Goal: Transaction & Acquisition: Purchase product/service

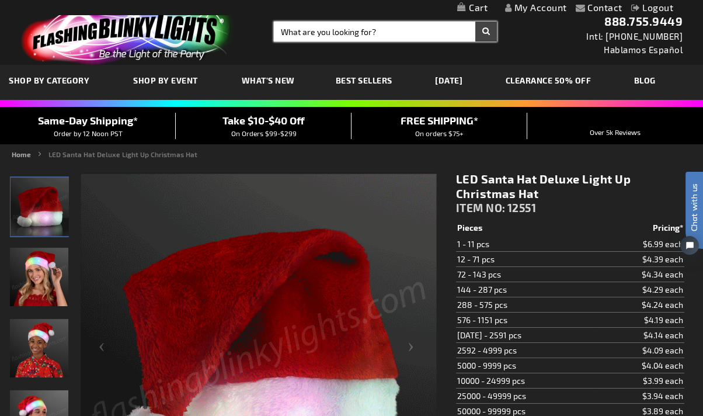
click at [316, 32] on input "Search" at bounding box center [385, 32] width 223 height 20
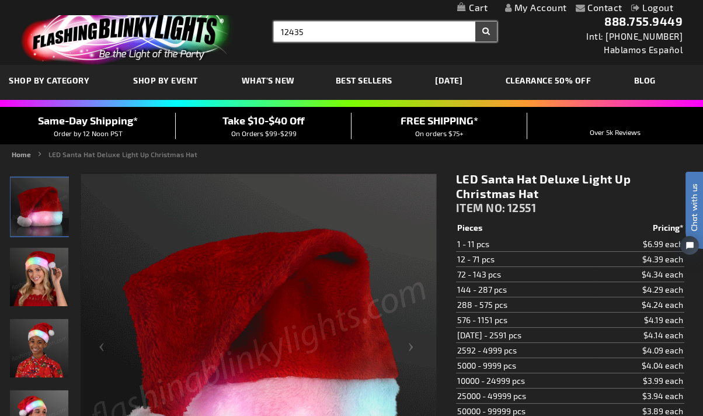
type input "12435"
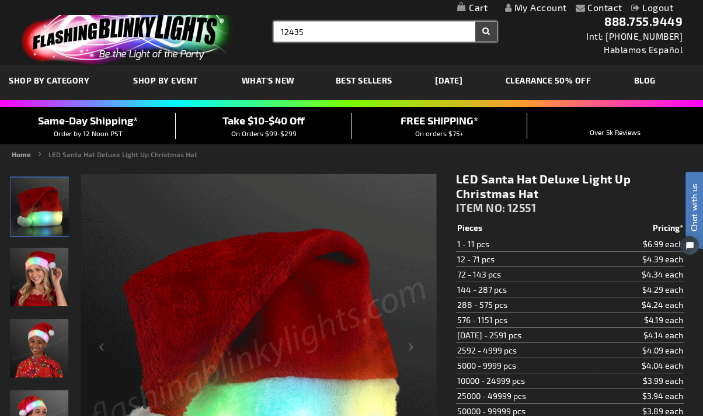
click at [475, 22] on button "Search" at bounding box center [486, 32] width 22 height 20
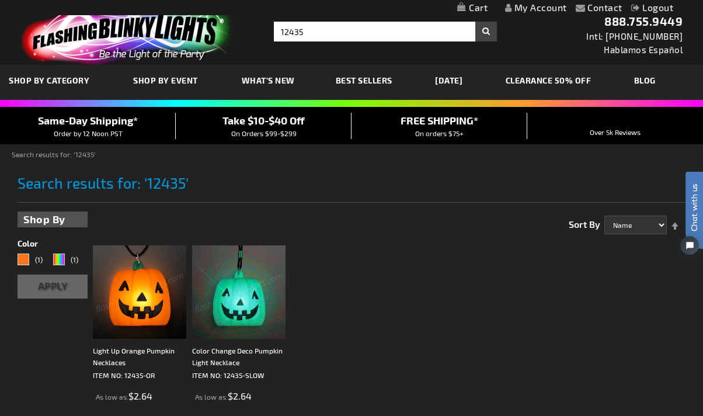
click at [158, 310] on img at bounding box center [139, 291] width 93 height 93
